Goal: Check status: Verify the current state of an ongoing process or item

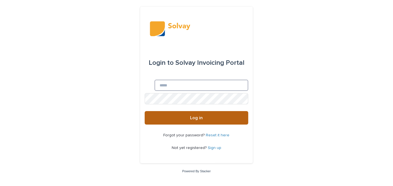
type input "**********"
click at [179, 120] on button "Log in" at bounding box center [197, 118] width 104 height 14
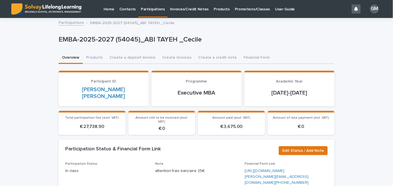
click at [189, 13] on link "Invoices/Credit Notes" at bounding box center [189, 8] width 44 height 17
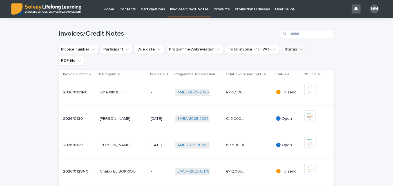
click at [285, 50] on button "Status" at bounding box center [294, 49] width 24 height 9
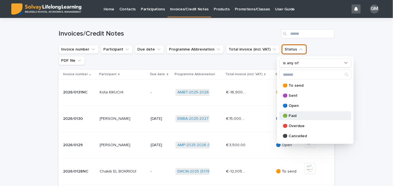
click at [288, 117] on p "🟢 Paid" at bounding box center [312, 116] width 60 height 4
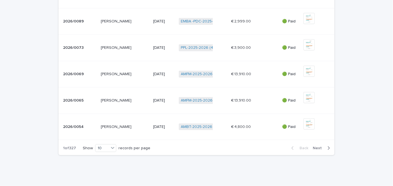
scroll to position [203, 0]
click at [322, 151] on div "Back Next" at bounding box center [311, 148] width 48 height 14
click at [318, 149] on span "Next" at bounding box center [319, 149] width 12 height 4
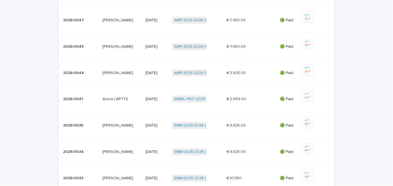
scroll to position [105, 0]
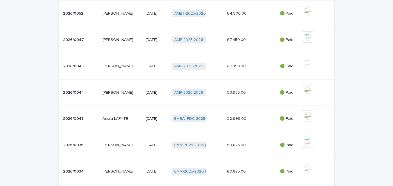
click at [334, 98] on div "Loading... Saving… Loading... Saving… Invoices/Credit Notes Invoice number Part…" at bounding box center [196, 92] width 281 height 359
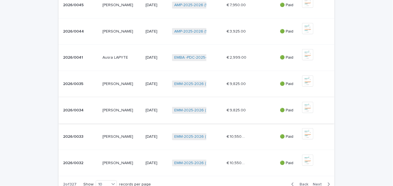
scroll to position [221, 0]
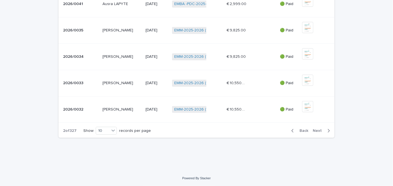
click at [327, 129] on icon "button" at bounding box center [328, 131] width 3 height 5
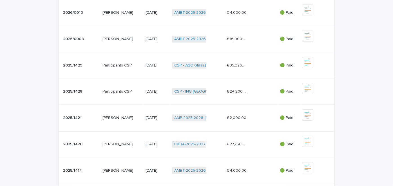
scroll to position [107, 0]
